Goal: Complete application form

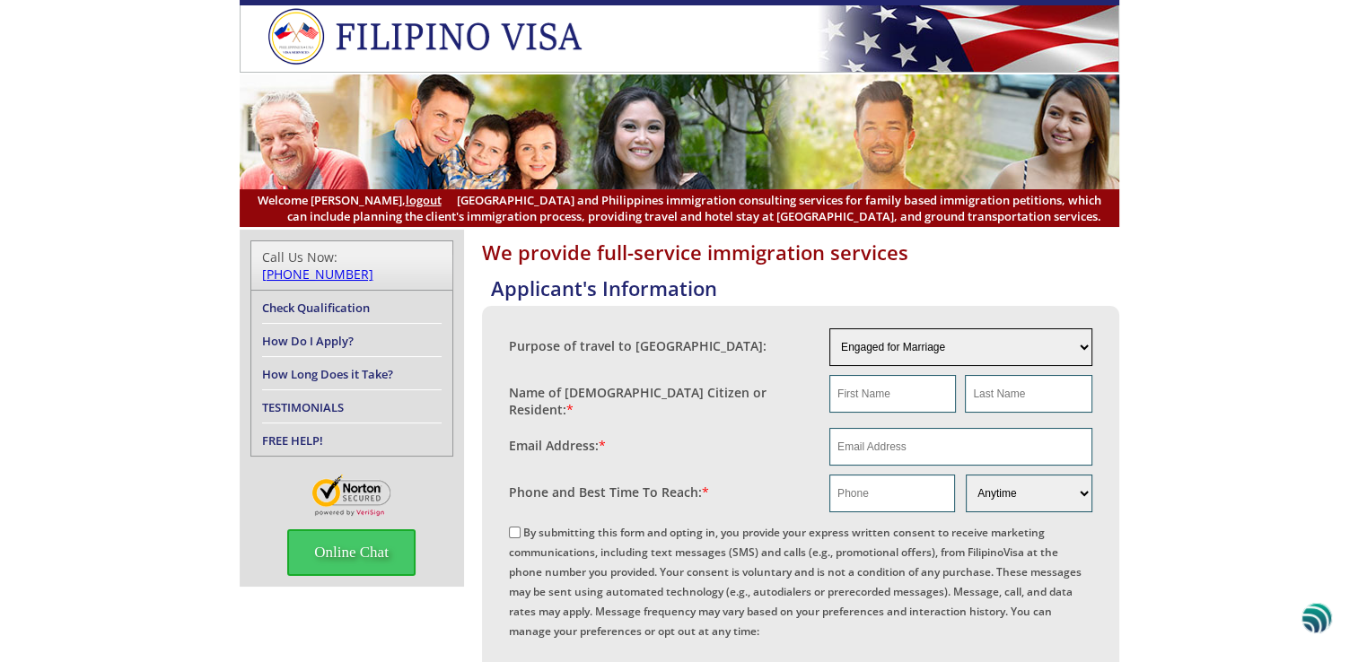
click at [1084, 345] on select "Engaged for Marriage Already Married to U.S. Citizen / Resident For Short Term …" at bounding box center [960, 347] width 263 height 38
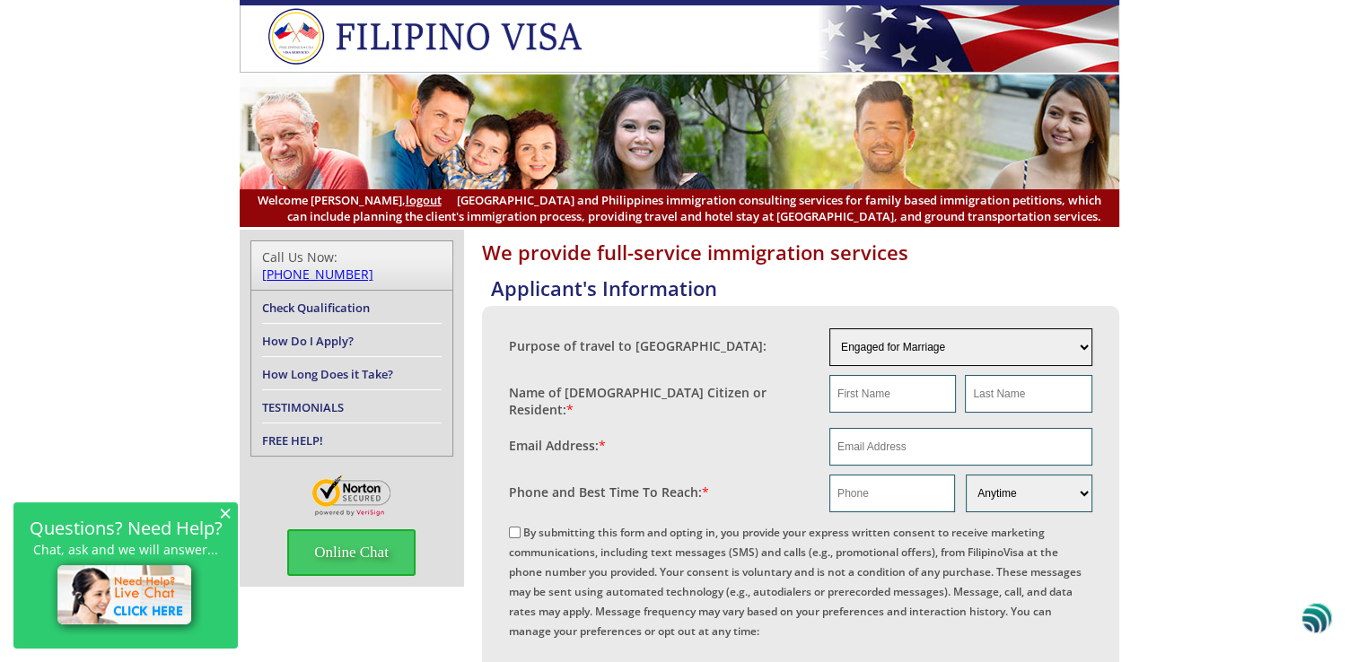
select select "3"
click at [829, 328] on select "Engaged for Marriage Already Married to U.S. Citizen / Resident For Short Term …" at bounding box center [960, 347] width 263 height 38
click at [901, 398] on input "text" at bounding box center [892, 394] width 127 height 38
type input "David"
type input "Gohde"
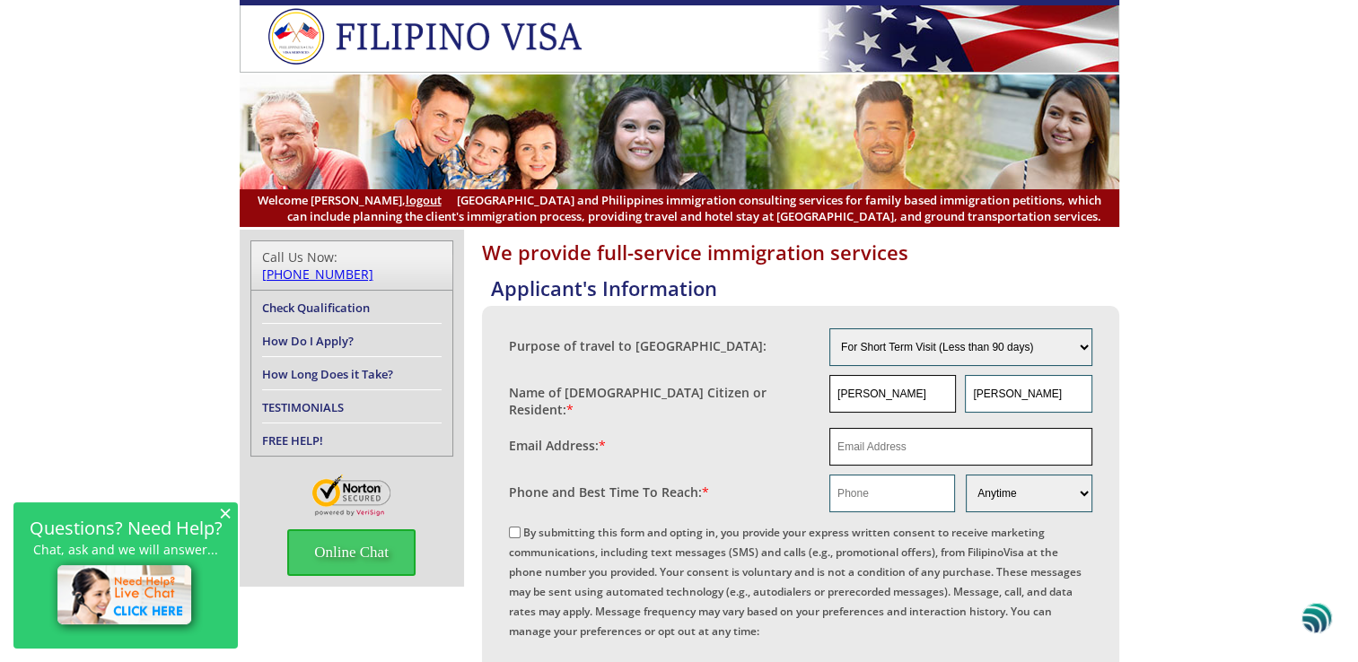
type input "rgohde2@outlook.com"
type input "7152395251"
click at [1081, 485] on select "Morning Afternoon Evening Weekend Anytime" at bounding box center [1029, 494] width 126 height 38
select select "Morning"
click at [966, 475] on select "Morning Afternoon Evening Weekend Anytime" at bounding box center [1029, 494] width 126 height 38
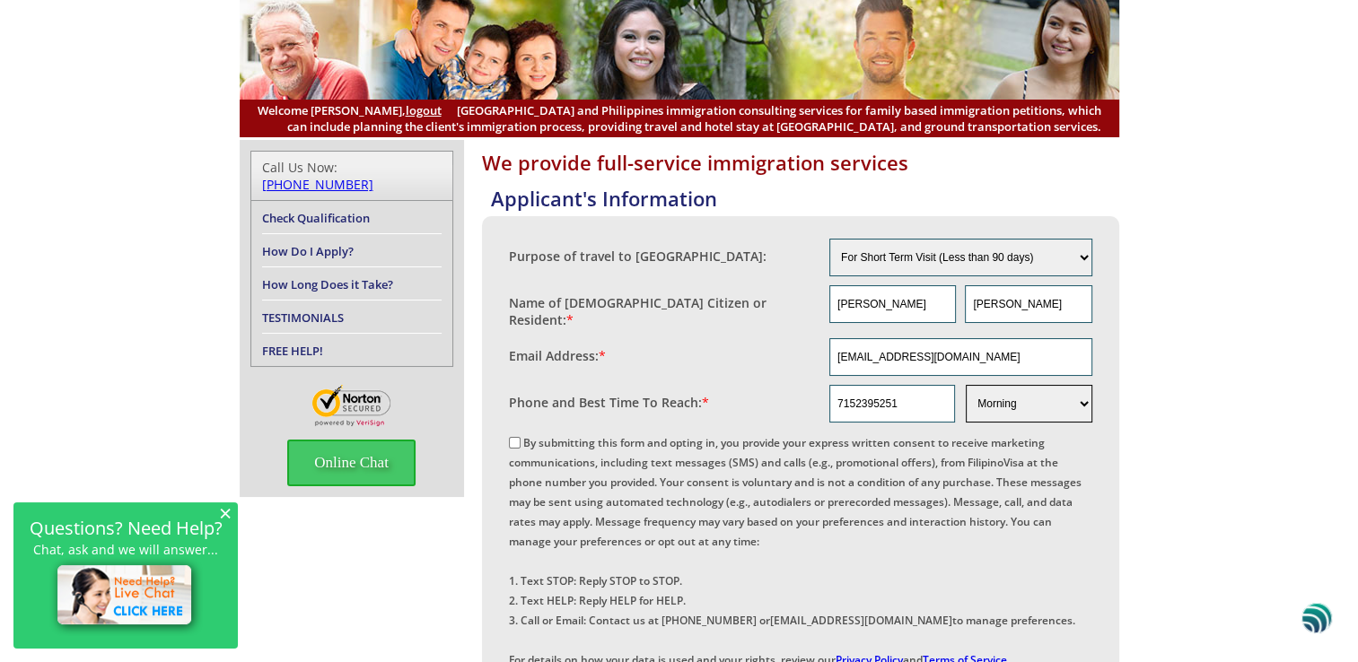
scroll to position [179, 0]
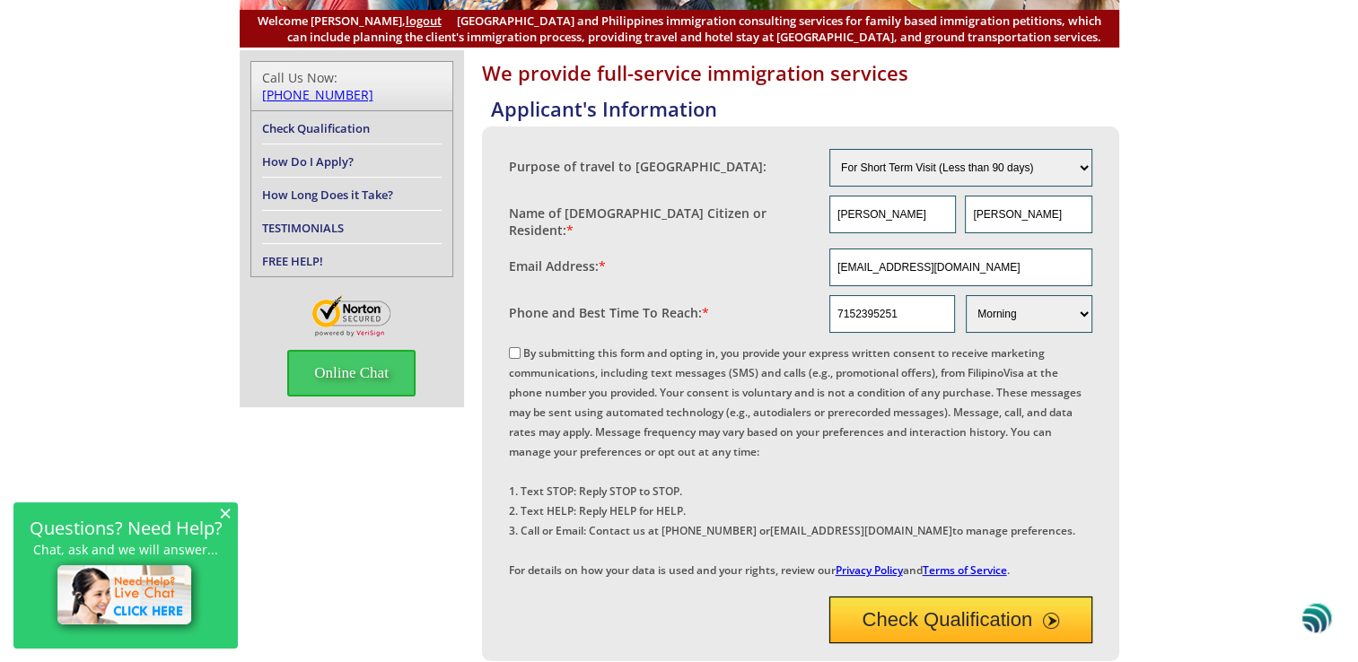
click at [514, 347] on input "By submitting this form and opting in, you provide your express written consent…" at bounding box center [515, 353] width 12 height 12
checkbox input "true"
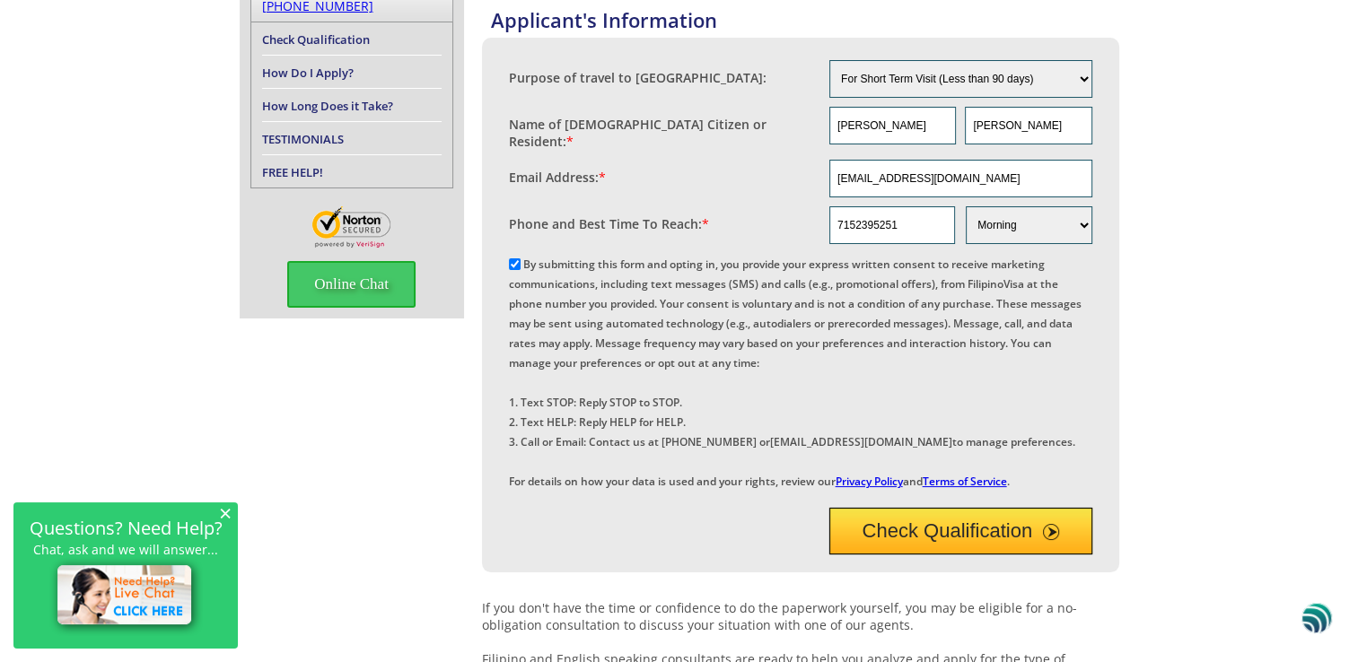
scroll to position [269, 0]
click at [970, 554] on button "Check Qualification" at bounding box center [960, 530] width 263 height 47
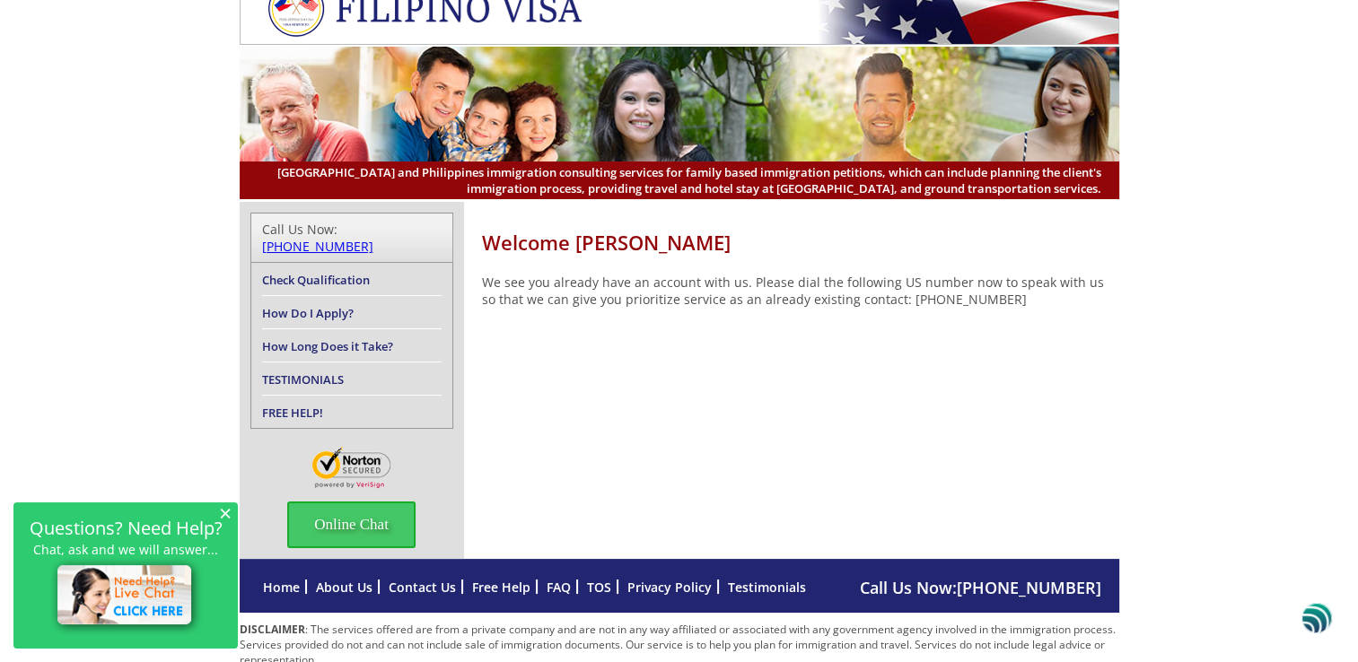
scroll to position [52, 0]
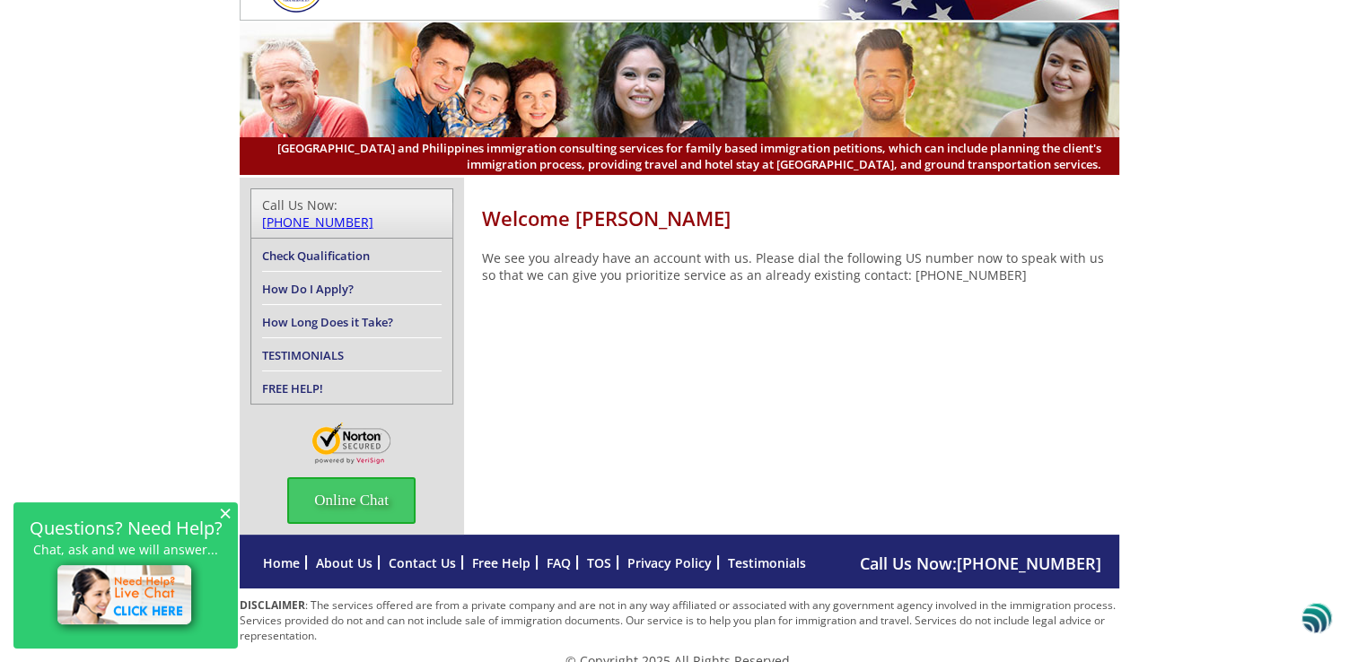
click at [373, 214] on link "[PHONE_NUMBER]" at bounding box center [317, 222] width 111 height 17
click at [329, 477] on span "Online Chat" at bounding box center [351, 500] width 128 height 47
click at [1326, 211] on img at bounding box center [1328, 213] width 5 height 14
